Goal: Task Accomplishment & Management: Manage account settings

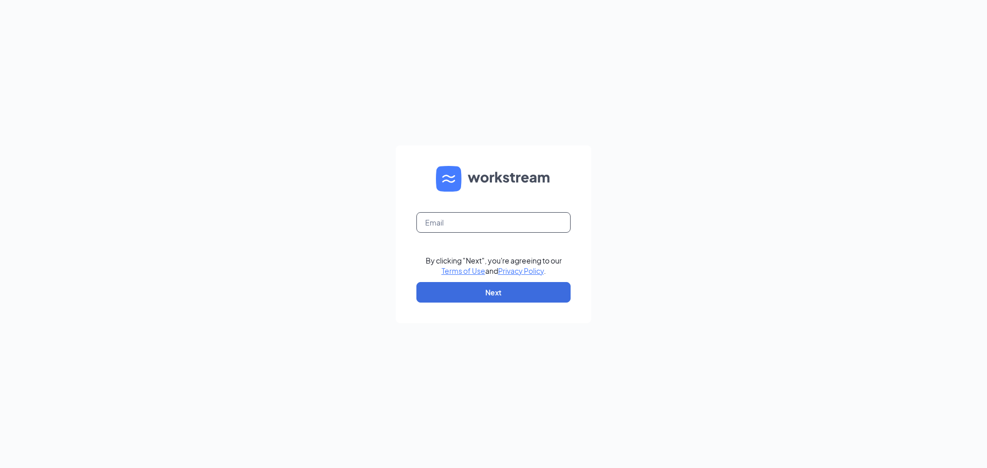
drag, startPoint x: 0, startPoint y: 0, endPoint x: 443, endPoint y: 227, distance: 497.2
click at [443, 227] on input "text" at bounding box center [493, 222] width 154 height 21
click at [452, 218] on input "text" at bounding box center [493, 222] width 154 height 21
type input "mroberts@4rsmokehouse.com"
click at [497, 297] on button "Next" at bounding box center [493, 292] width 154 height 21
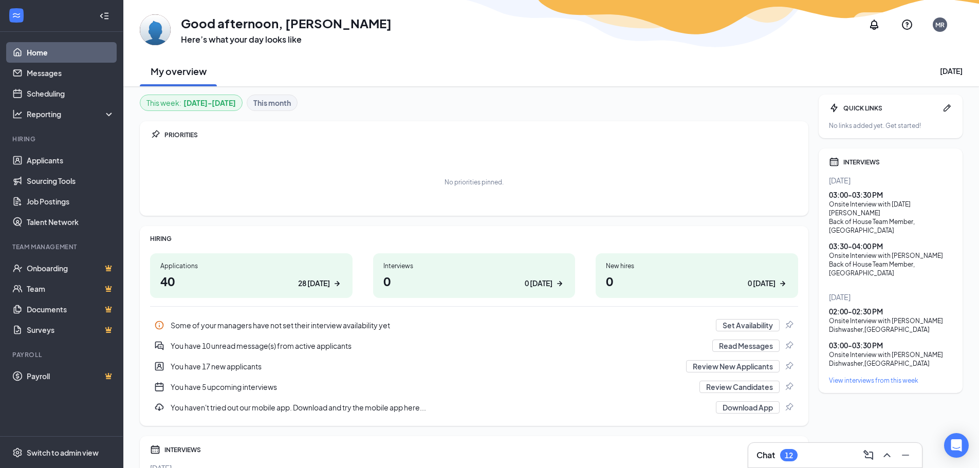
click at [479, 274] on h1 "0 0 today" at bounding box center [474, 280] width 182 height 17
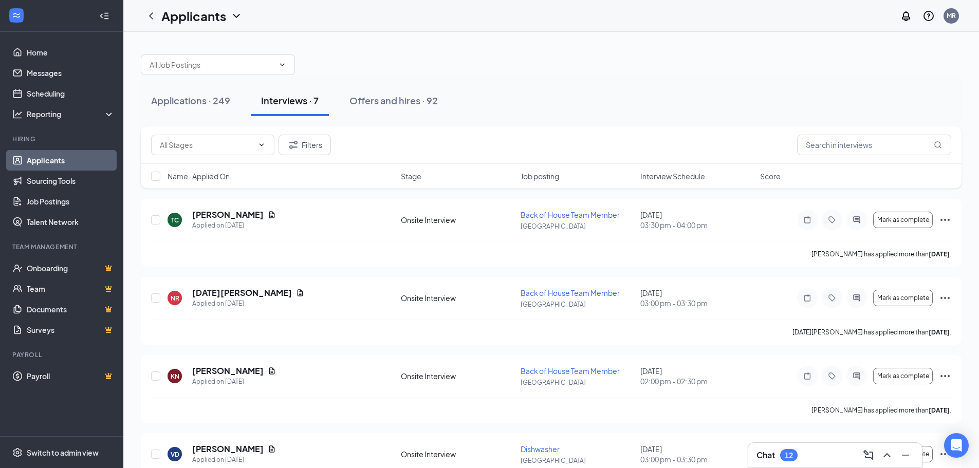
click at [795, 462] on div "Chat 12" at bounding box center [835, 455] width 157 height 16
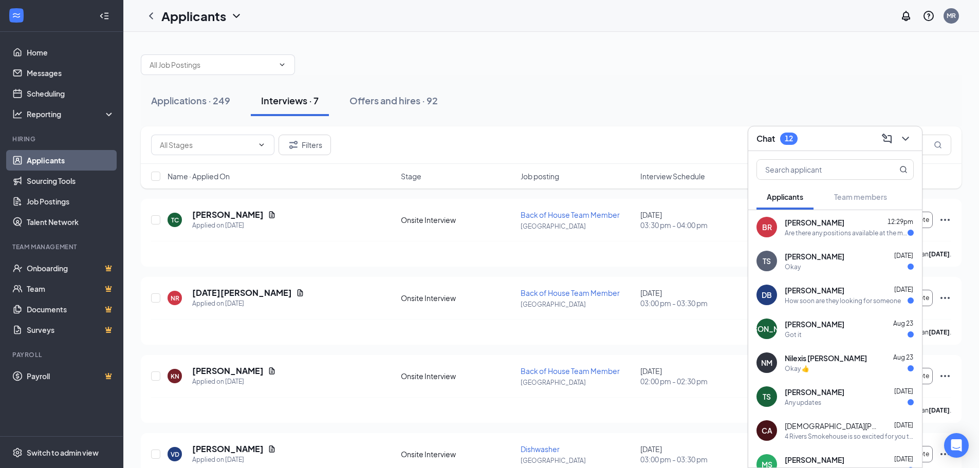
click at [816, 236] on div "Are there any positions available at the moment?" at bounding box center [846, 233] width 123 height 9
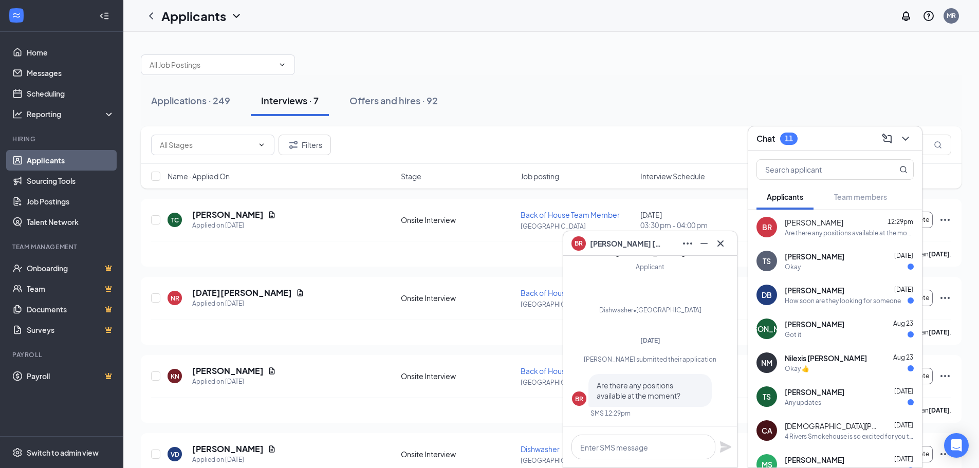
click at [626, 245] on span "[PERSON_NAME]" at bounding box center [626, 243] width 72 height 11
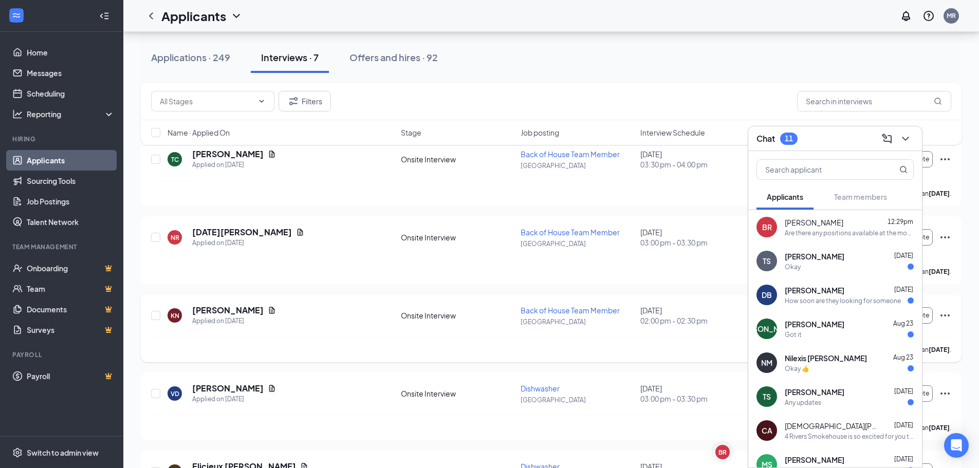
scroll to position [103, 0]
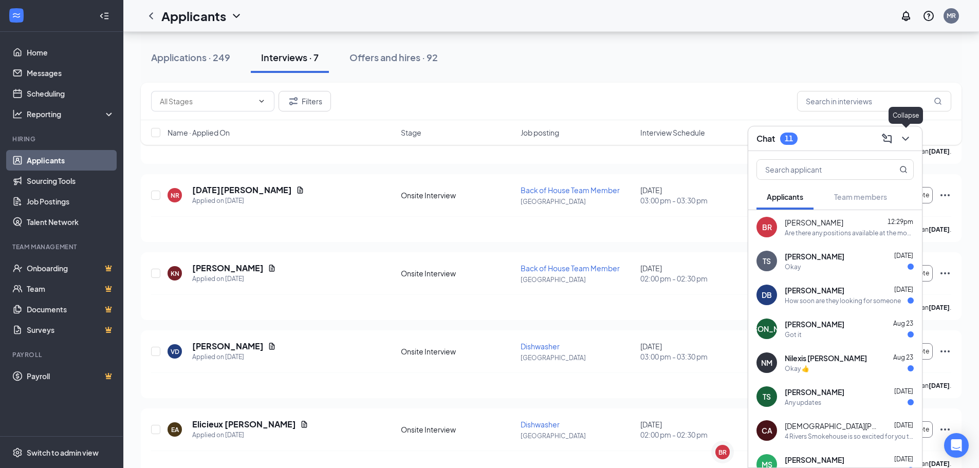
click at [905, 141] on icon "ChevronDown" at bounding box center [905, 139] width 12 height 12
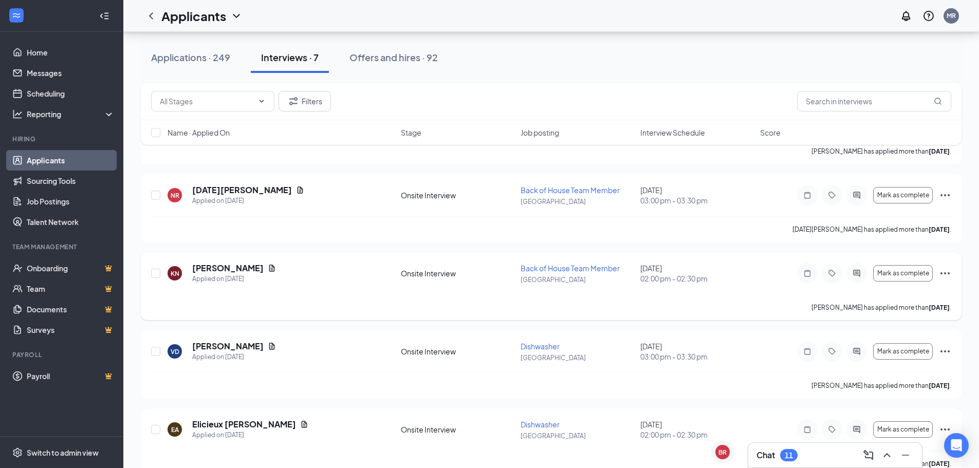
click at [940, 275] on icon "Ellipses" at bounding box center [945, 273] width 12 height 12
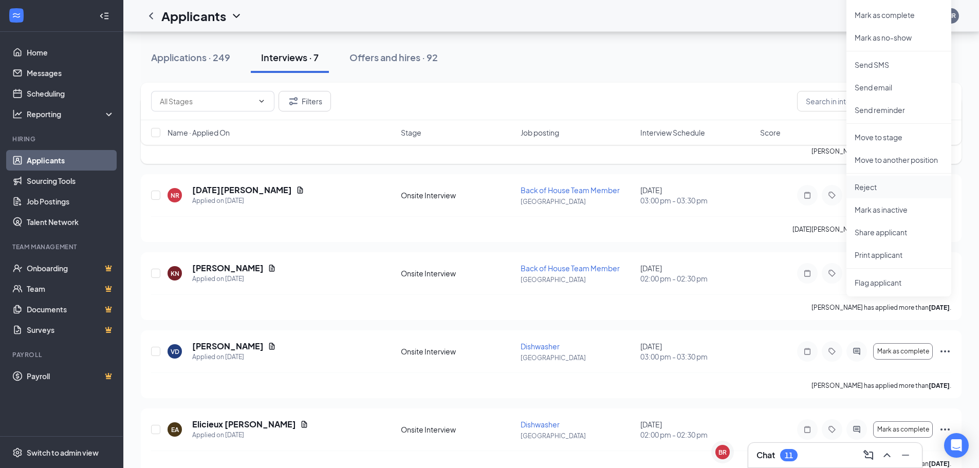
click at [876, 183] on p "Reject" at bounding box center [899, 187] width 88 height 10
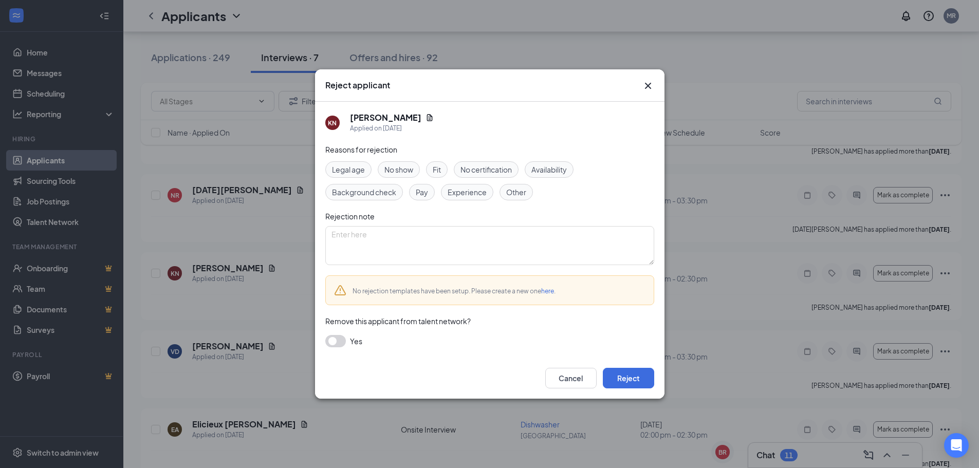
click at [408, 170] on span "No show" at bounding box center [398, 169] width 29 height 11
click at [637, 376] on button "Reject" at bounding box center [628, 378] width 51 height 21
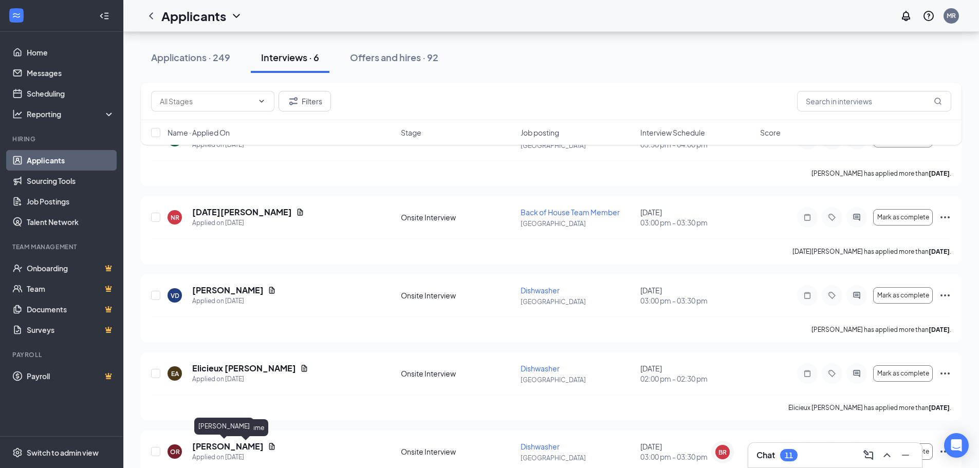
scroll to position [0, 0]
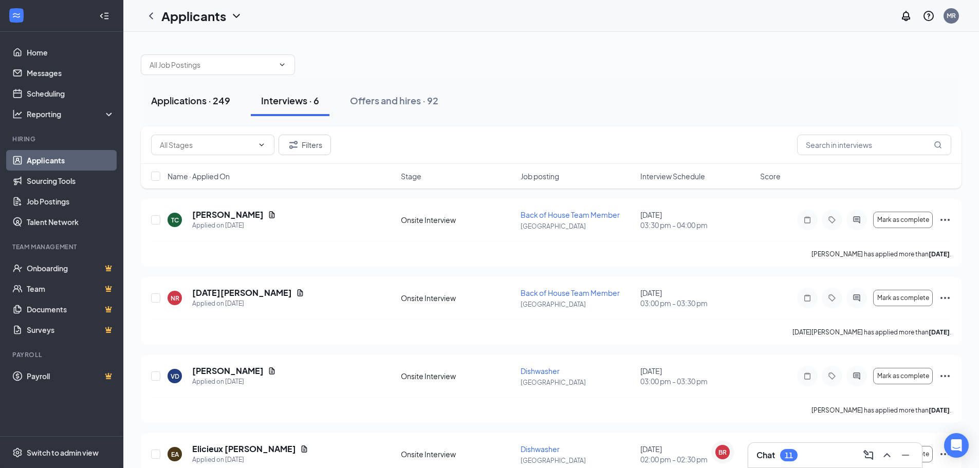
click at [185, 99] on div "Applications · 249" at bounding box center [190, 100] width 79 height 13
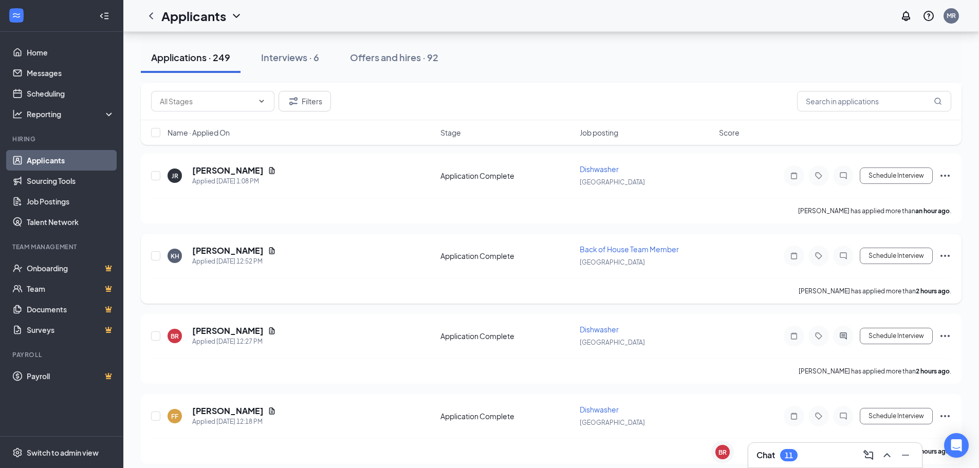
scroll to position [257, 0]
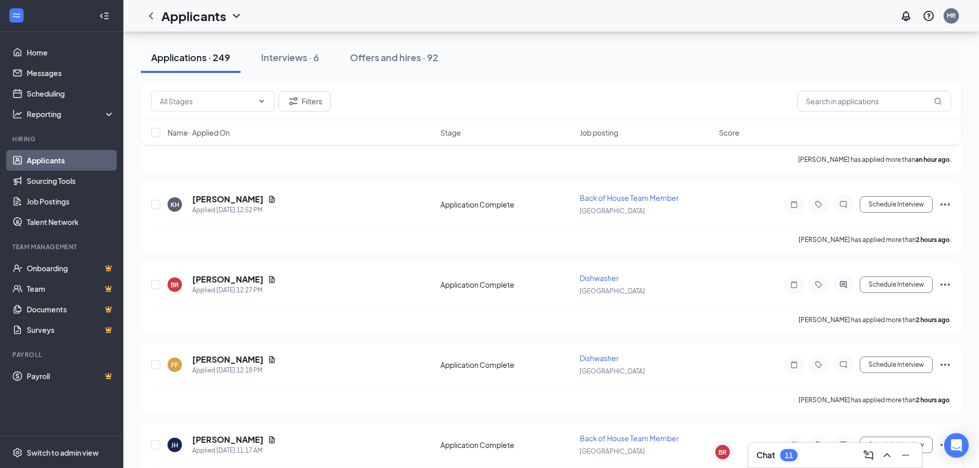
click at [278, 58] on div "Interviews · 6" at bounding box center [290, 57] width 58 height 13
